Goal: Task Accomplishment & Management: Manage account settings

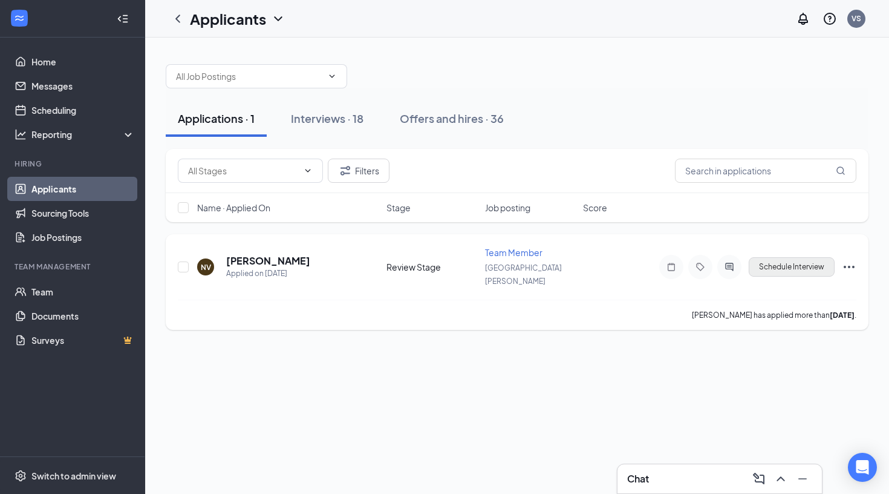
drag, startPoint x: 0, startPoint y: 0, endPoint x: 796, endPoint y: 259, distance: 837.1
click at [796, 259] on button "Schedule Interview" at bounding box center [792, 266] width 86 height 19
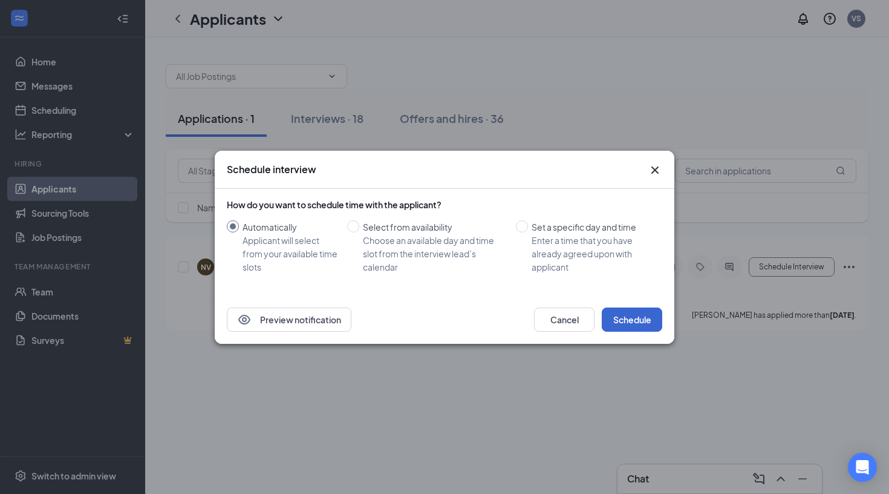
click at [647, 315] on button "Schedule" at bounding box center [632, 319] width 60 height 24
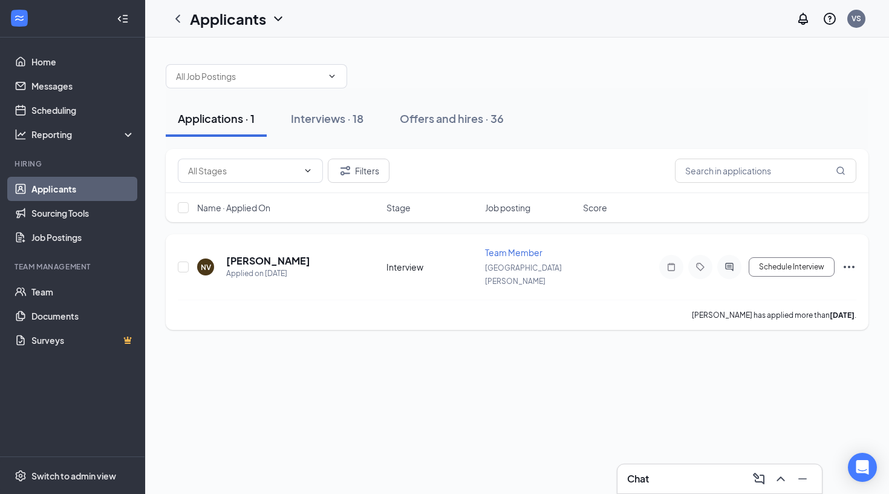
click at [843, 260] on icon "Ellipses" at bounding box center [849, 267] width 15 height 15
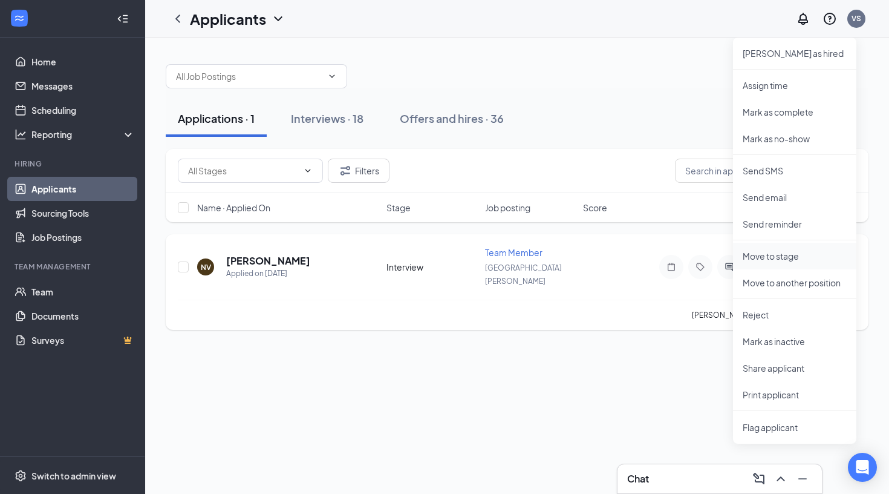
click at [783, 257] on p "Move to stage" at bounding box center [795, 256] width 104 height 12
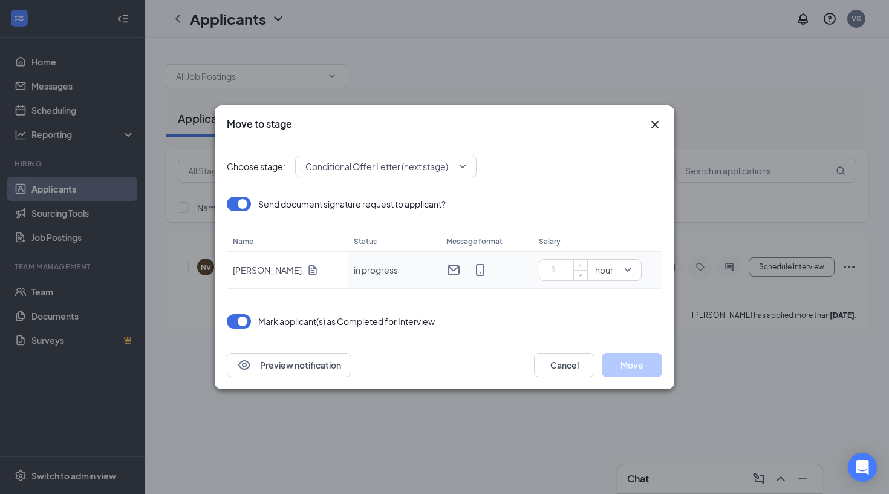
click at [566, 264] on input at bounding box center [565, 270] width 42 height 18
type input "19"
click at [633, 361] on button "Move" at bounding box center [632, 365] width 60 height 24
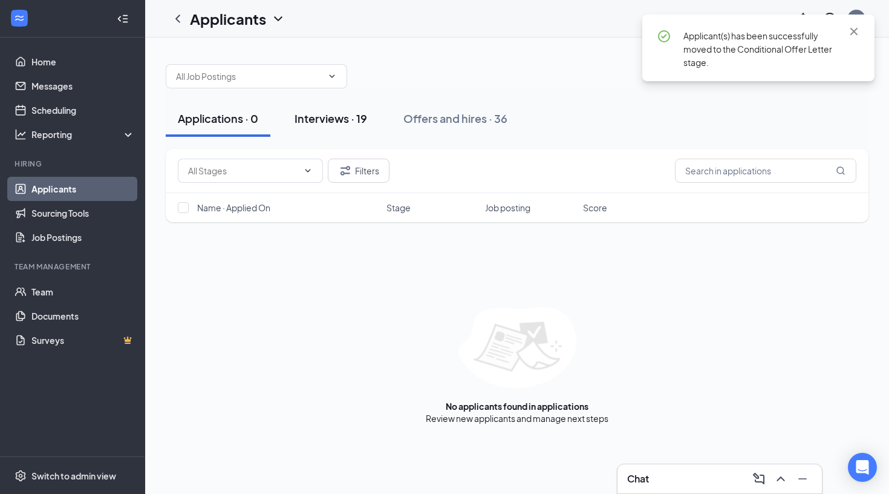
click at [341, 124] on div "Interviews · 19" at bounding box center [331, 118] width 73 height 15
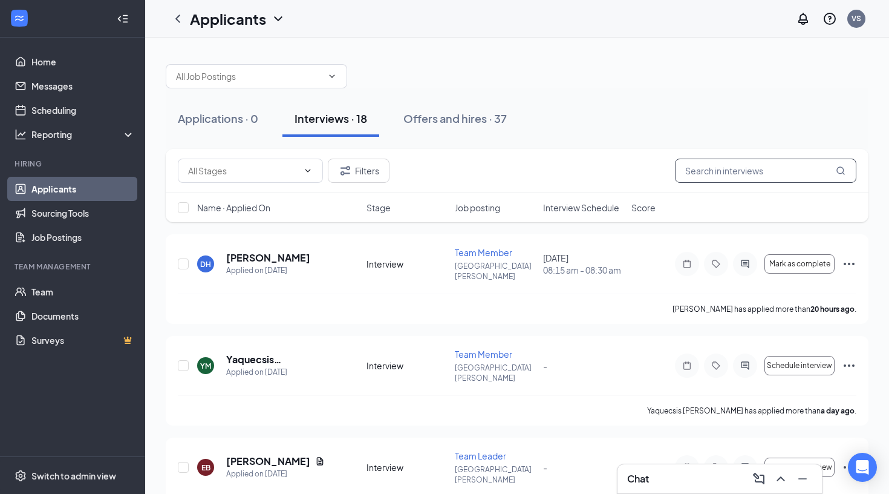
click at [732, 171] on input "text" at bounding box center [765, 170] width 181 height 24
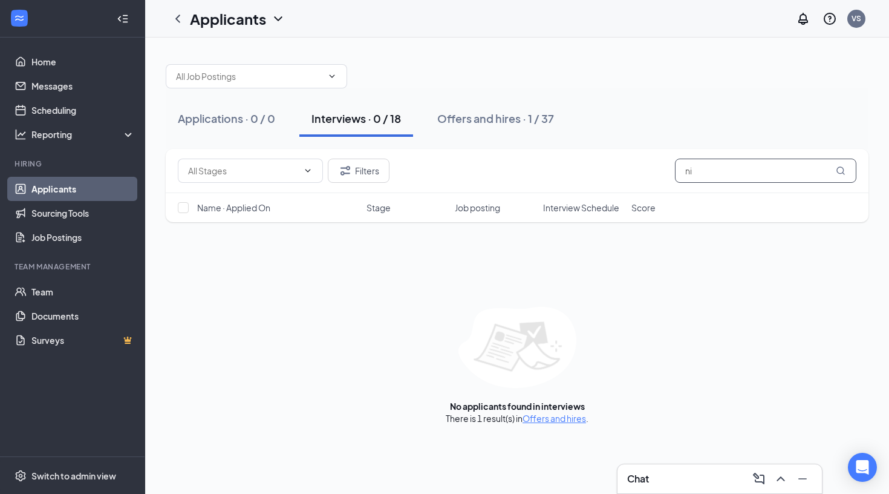
type input "n"
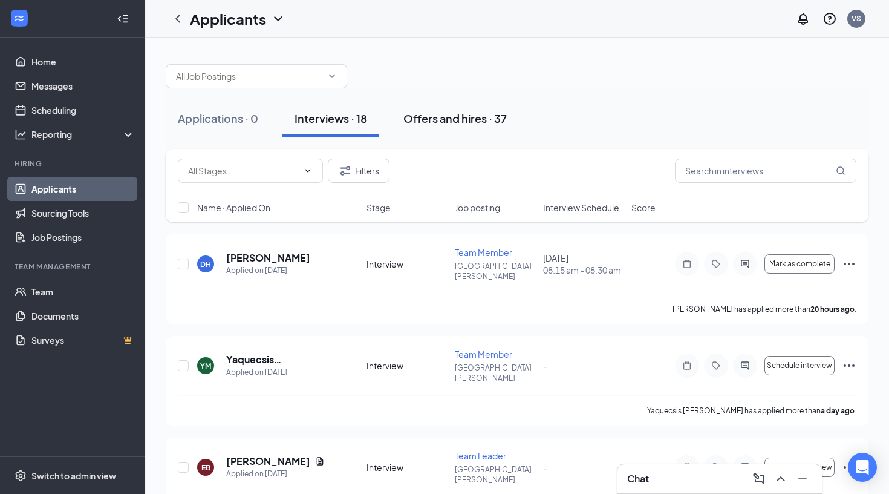
click at [505, 127] on button "Offers and hires · 37" at bounding box center [455, 118] width 128 height 36
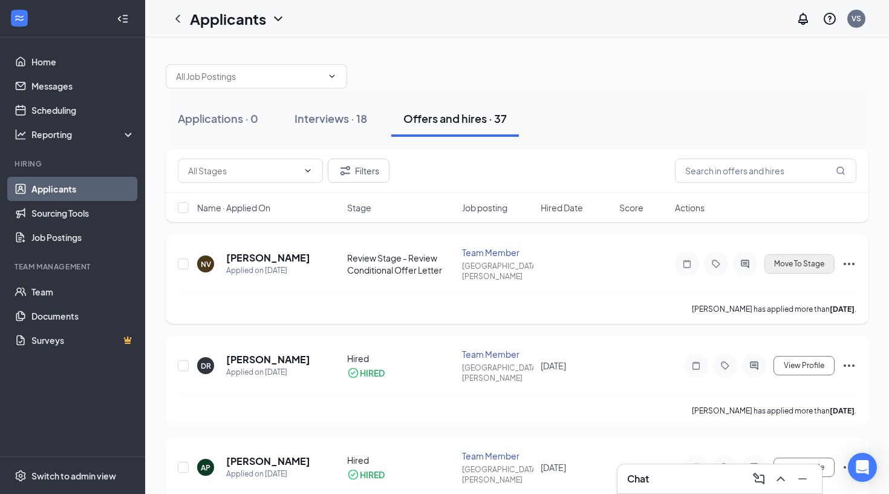
click at [786, 260] on span "Move To Stage" at bounding box center [799, 264] width 50 height 8
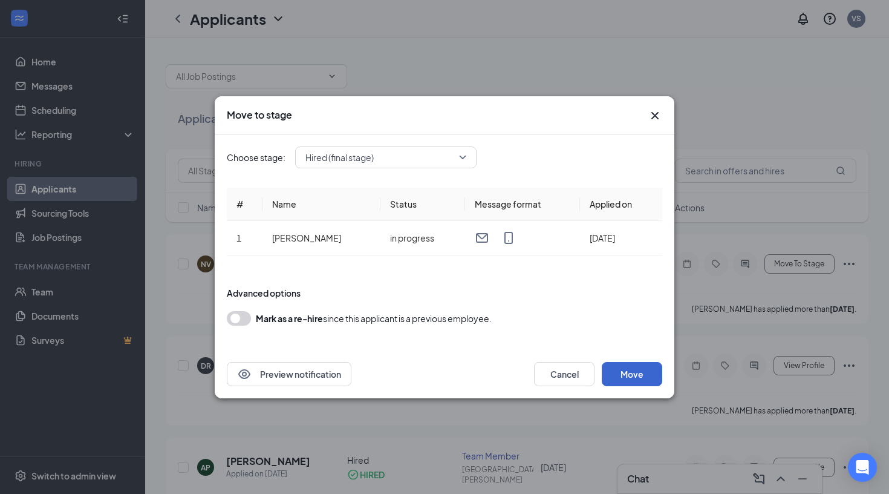
click at [630, 377] on button "Move" at bounding box center [632, 374] width 60 height 24
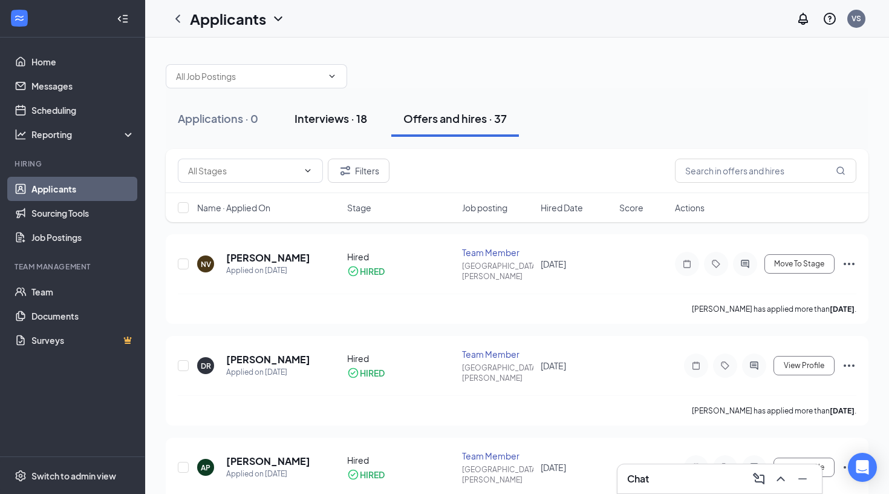
click at [358, 109] on button "Interviews · 18" at bounding box center [331, 118] width 97 height 36
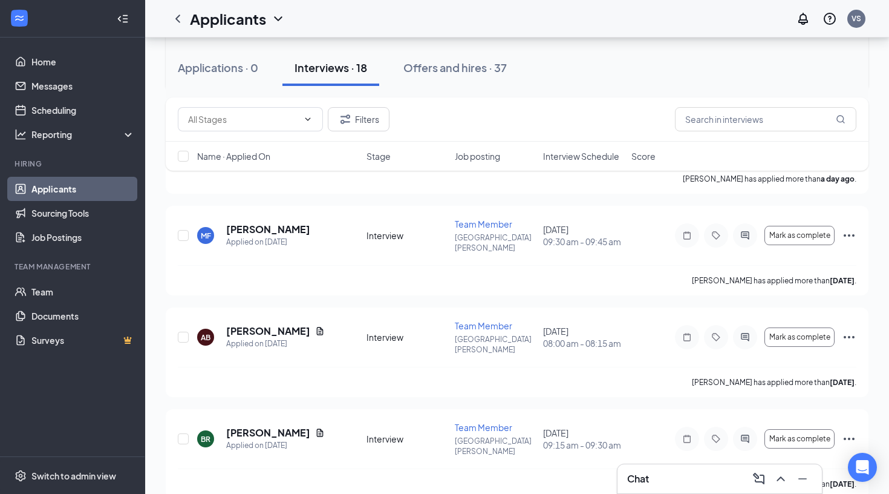
scroll to position [333, 0]
click at [203, 71] on div "Applications · 1" at bounding box center [216, 67] width 77 height 15
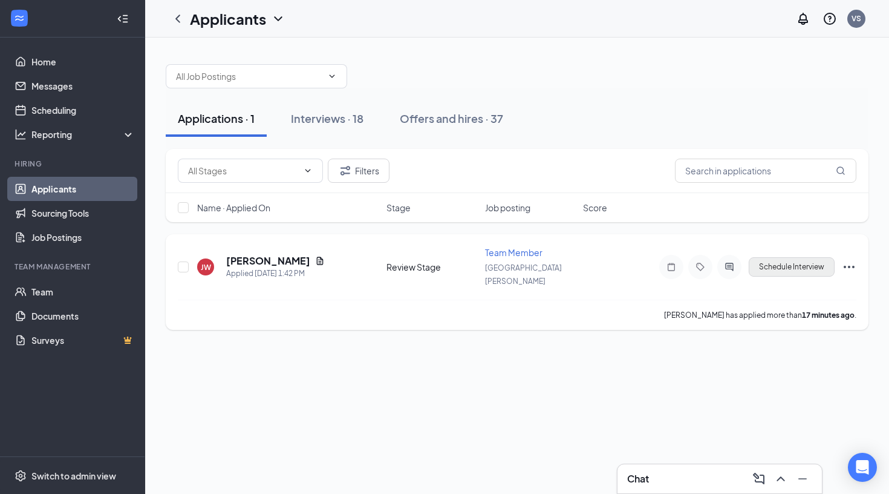
click at [800, 262] on button "Schedule Interview" at bounding box center [792, 266] width 86 height 19
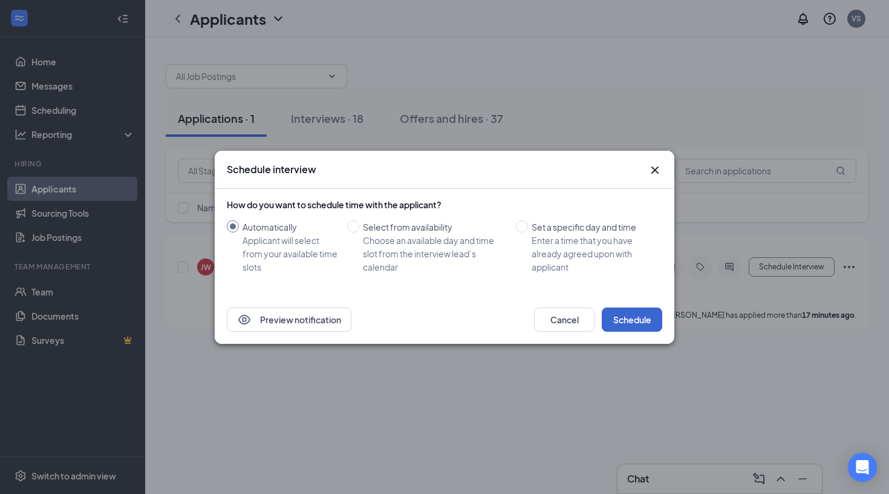
click at [644, 315] on button "Schedule" at bounding box center [632, 319] width 60 height 24
